Goal: Browse casually: Explore the website without a specific task or goal

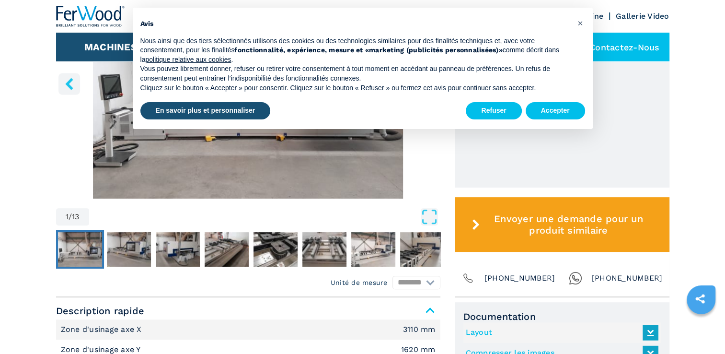
scroll to position [431, 0]
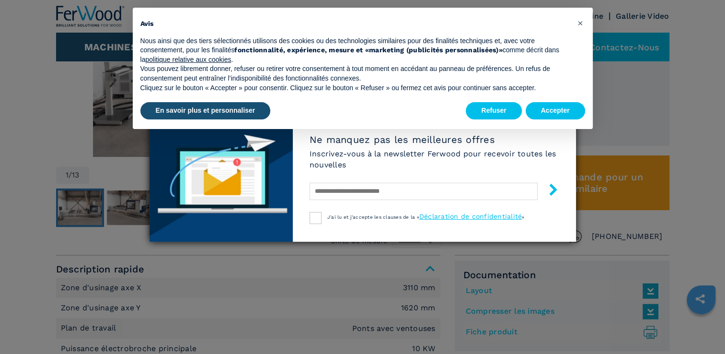
click at [21, 143] on div "Newsletter Ne manquez pas les meilleures offres Inscrivez-vous à la newsletter …" at bounding box center [362, 177] width 725 height 354
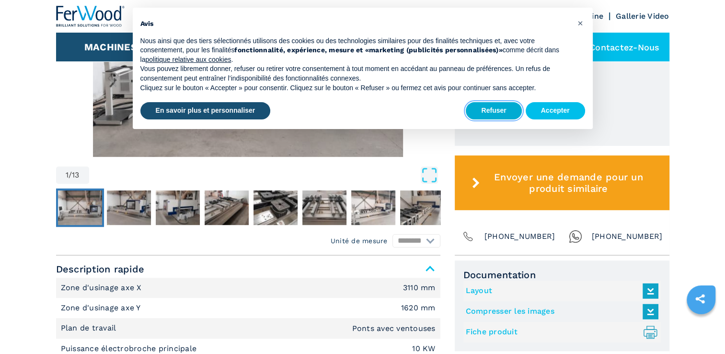
click at [495, 110] on button "Refuser" at bounding box center [494, 110] width 56 height 17
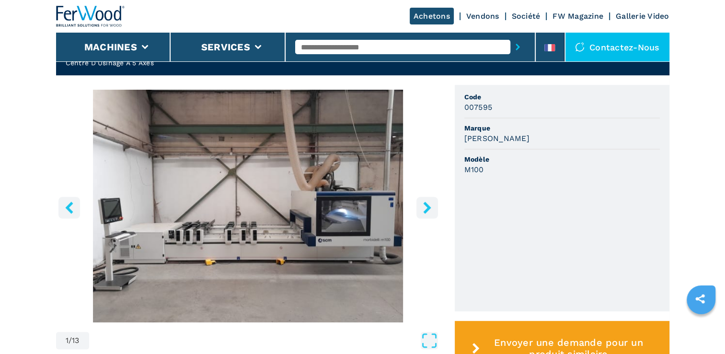
scroll to position [287, 0]
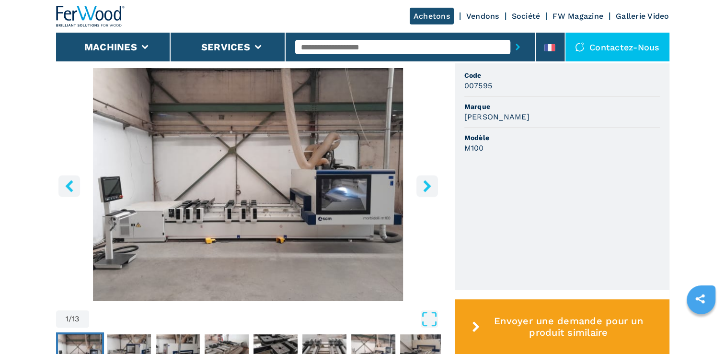
click at [432, 187] on icon "right-button" at bounding box center [427, 186] width 12 height 12
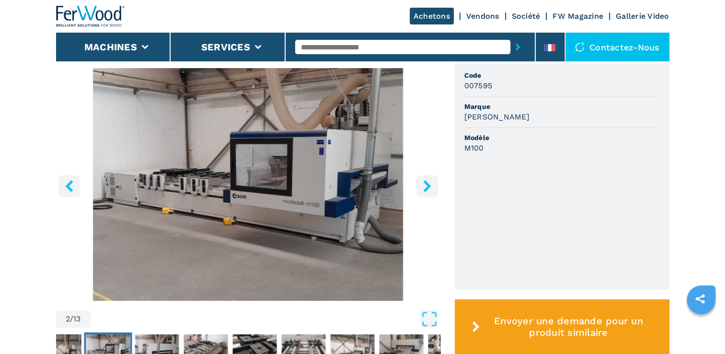
click at [432, 187] on icon "right-button" at bounding box center [427, 186] width 12 height 12
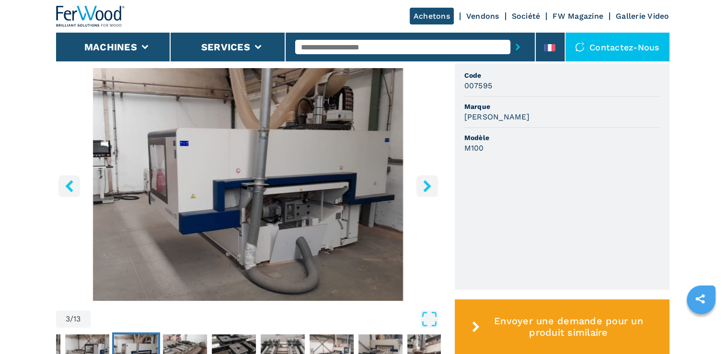
click at [432, 187] on icon "right-button" at bounding box center [427, 186] width 12 height 12
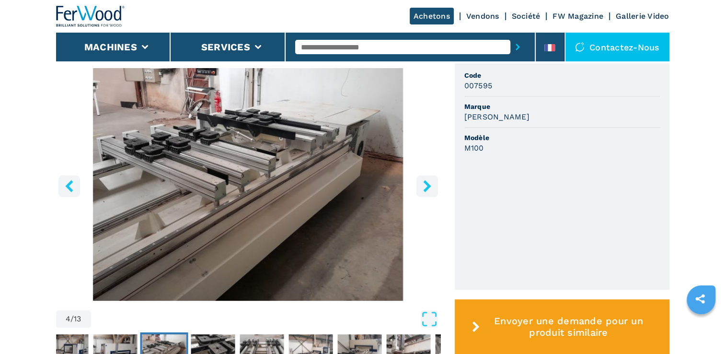
click at [432, 187] on icon "right-button" at bounding box center [427, 186] width 12 height 12
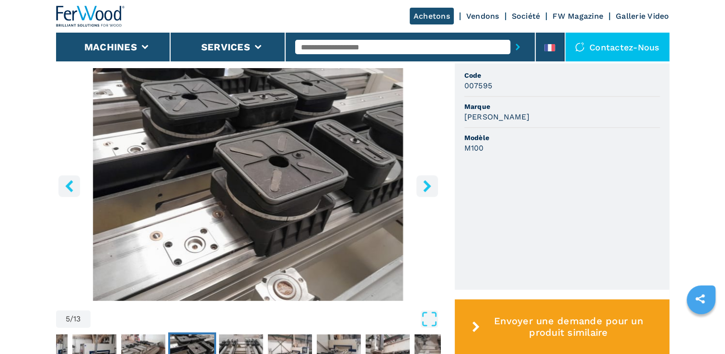
click at [432, 187] on icon "right-button" at bounding box center [427, 186] width 12 height 12
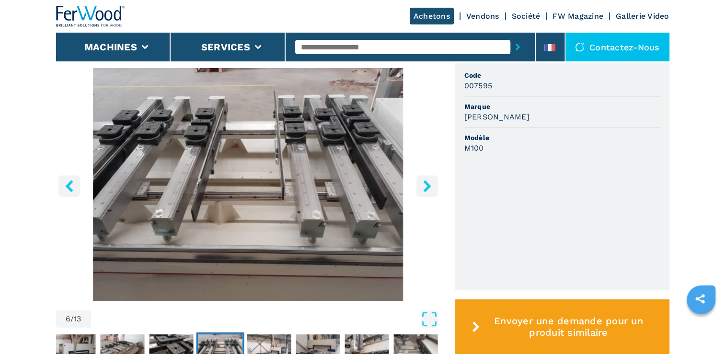
click at [432, 187] on icon "right-button" at bounding box center [427, 186] width 12 height 12
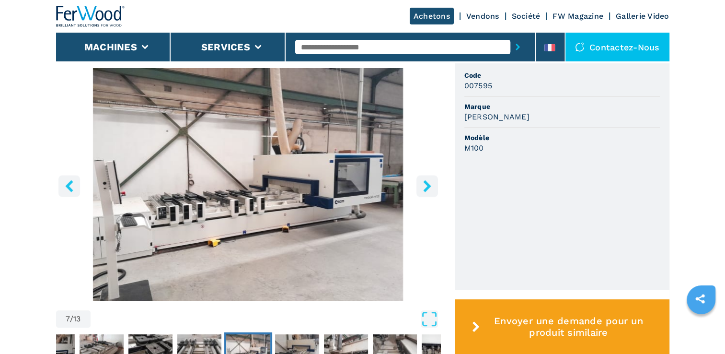
click at [432, 187] on icon "right-button" at bounding box center [427, 186] width 12 height 12
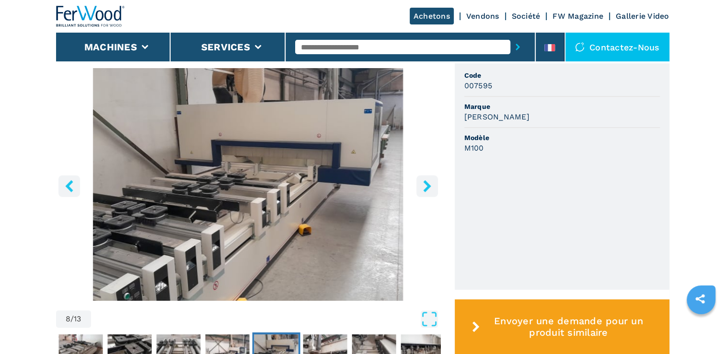
click at [432, 187] on icon "right-button" at bounding box center [427, 186] width 12 height 12
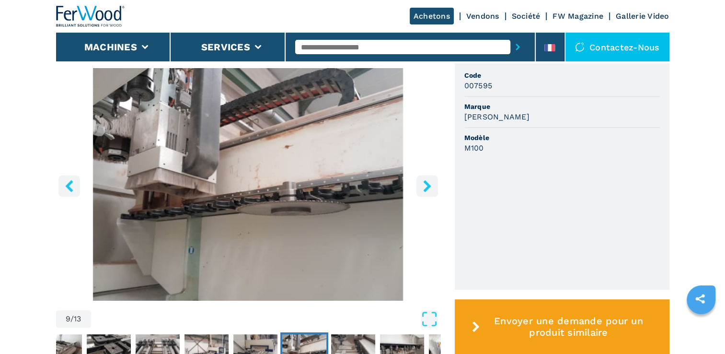
click at [432, 187] on icon "right-button" at bounding box center [427, 186] width 12 height 12
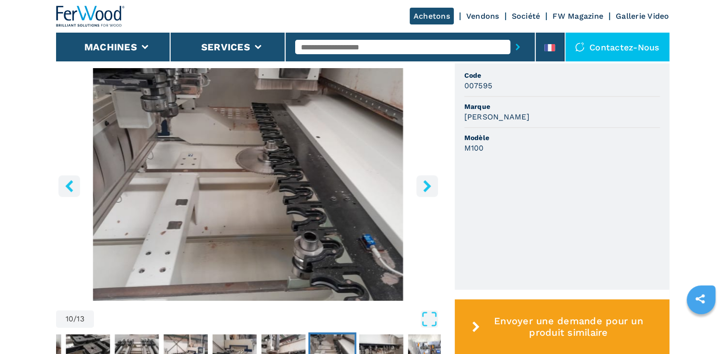
click at [432, 187] on icon "right-button" at bounding box center [427, 186] width 12 height 12
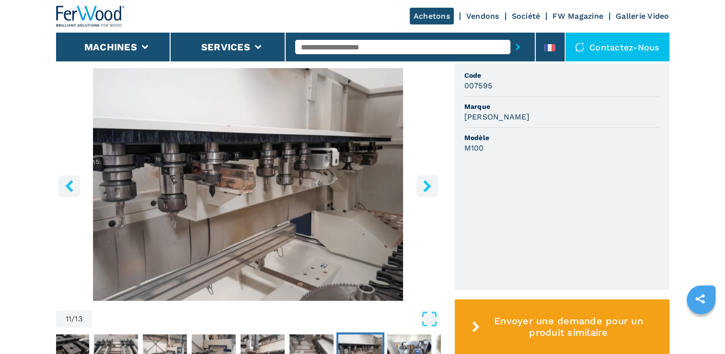
click at [425, 194] on button "right-button" at bounding box center [427, 186] width 22 height 22
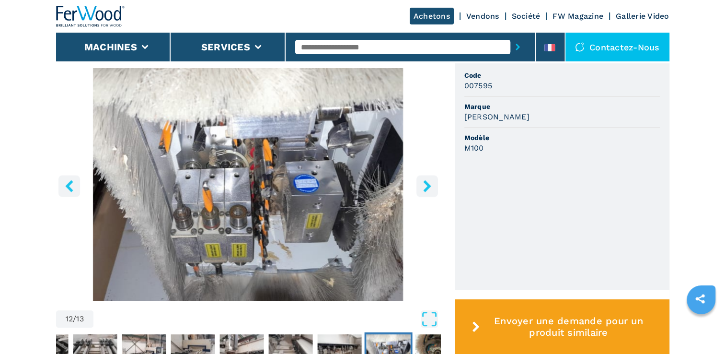
click at [425, 194] on button "right-button" at bounding box center [427, 186] width 22 height 22
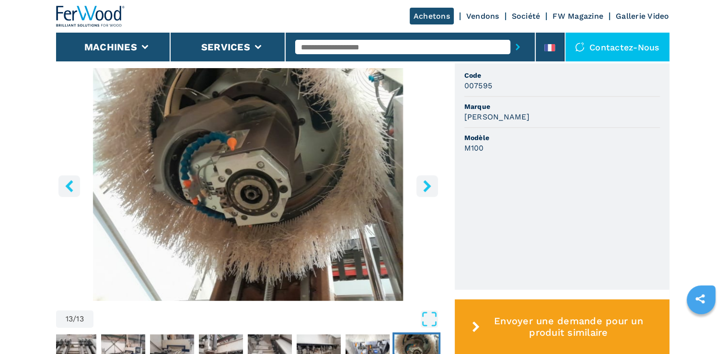
click at [425, 194] on button "right-button" at bounding box center [427, 186] width 22 height 22
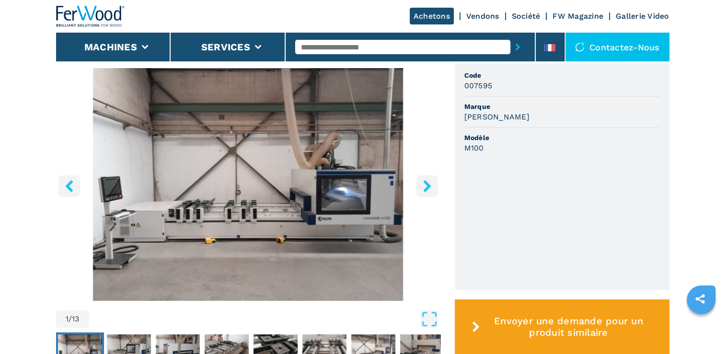
click at [425, 194] on button "right-button" at bounding box center [427, 186] width 22 height 22
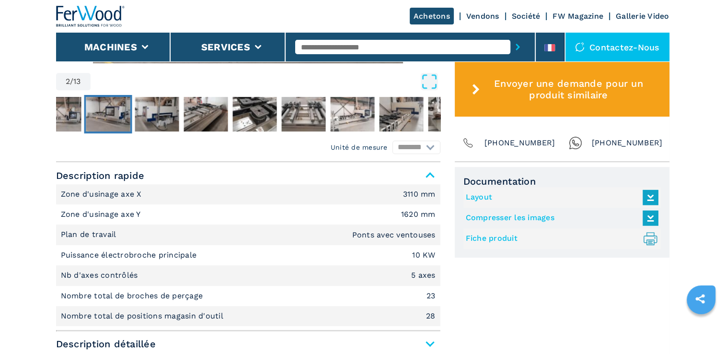
scroll to position [527, 0]
